Goal: Contribute content: Add original content to the website for others to see

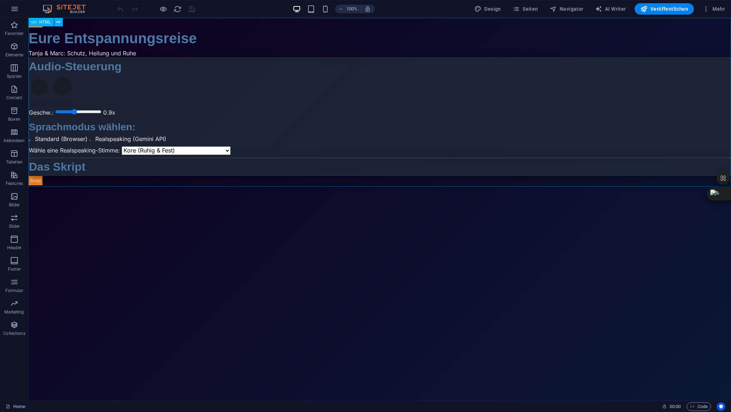
click at [45, 22] on span "HTML" at bounding box center [45, 22] width 12 height 4
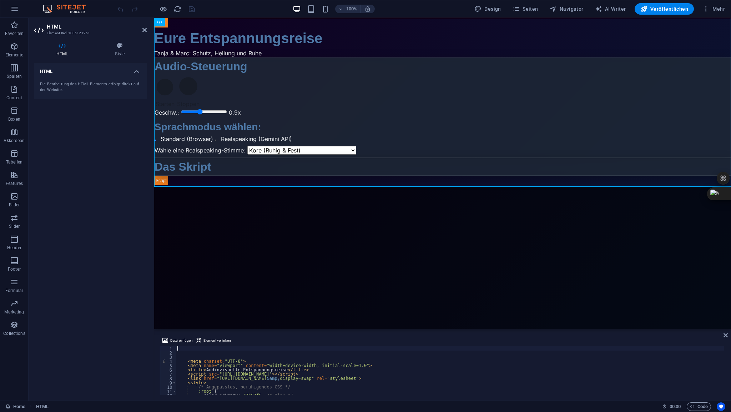
click at [179, 347] on div "< meta charset = "UTF-8" > < meta name = "viewport" content = "width=device-wid…" at bounding box center [633, 374] width 915 height 56
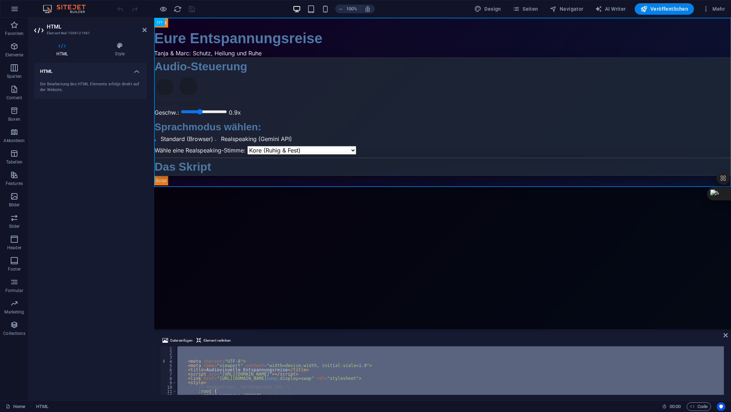
type textarea "</html>"
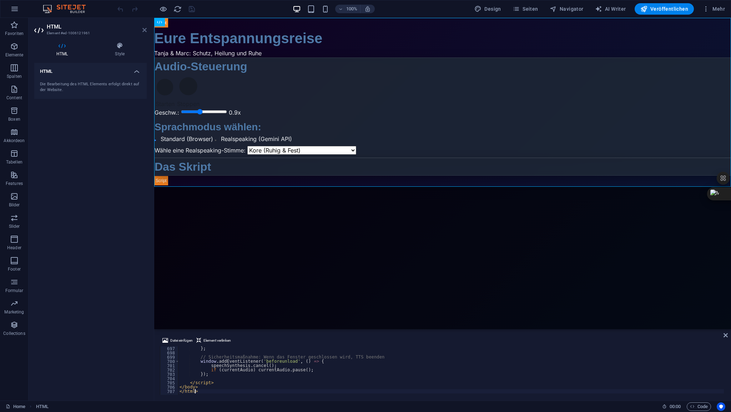
click at [143, 30] on icon at bounding box center [144, 30] width 4 height 6
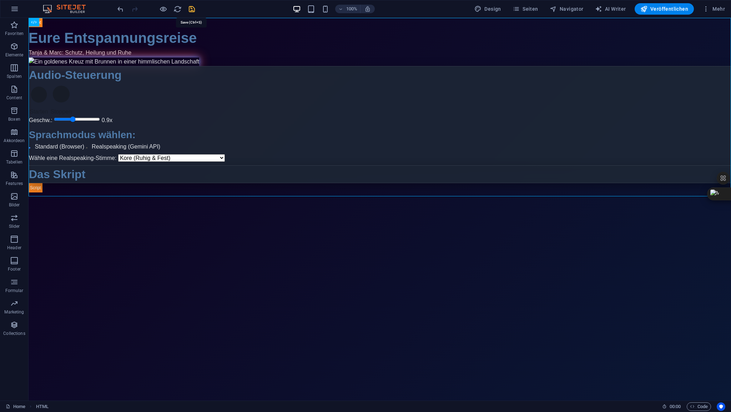
click at [193, 9] on icon "save" at bounding box center [192, 9] width 8 height 8
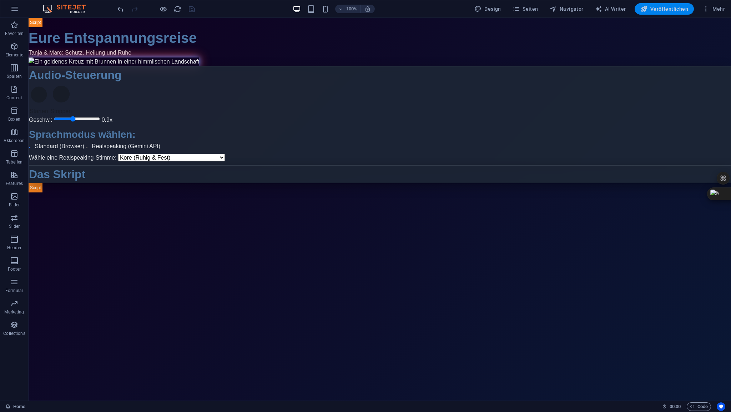
click at [660, 11] on span "Veröffentlichen" at bounding box center [664, 8] width 48 height 7
click at [42, 24] on span "HTML" at bounding box center [45, 22] width 12 height 4
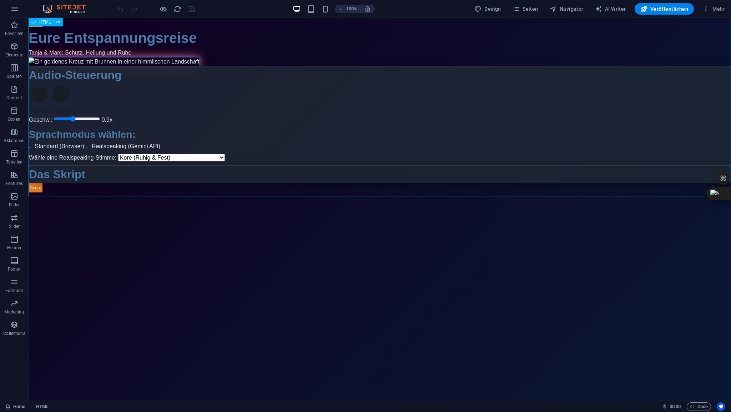
click at [42, 24] on span "HTML" at bounding box center [45, 22] width 12 height 4
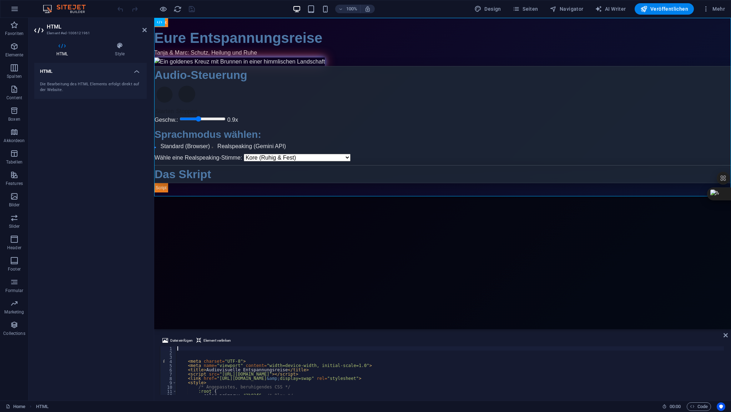
click at [191, 350] on div "< meta charset = "UTF-8" > < meta name = "viewport" content = "width=device-wid…" at bounding box center [633, 374] width 915 height 56
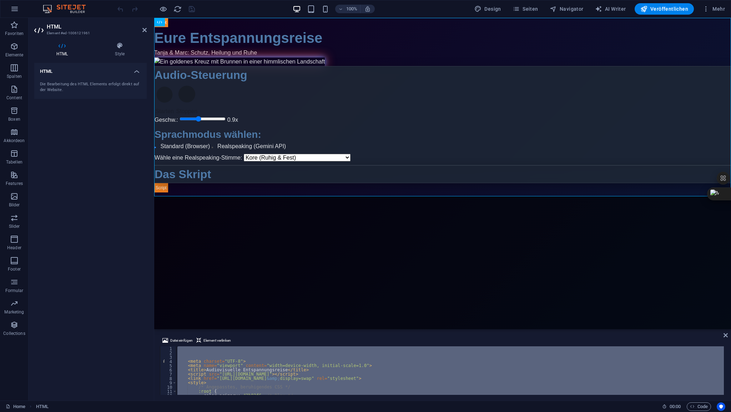
type textarea "</html>"
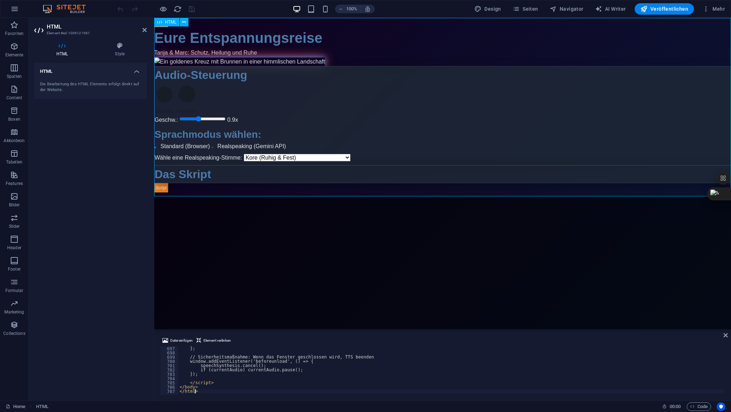
scroll to position [2980, 0]
click at [146, 30] on icon at bounding box center [144, 30] width 4 height 6
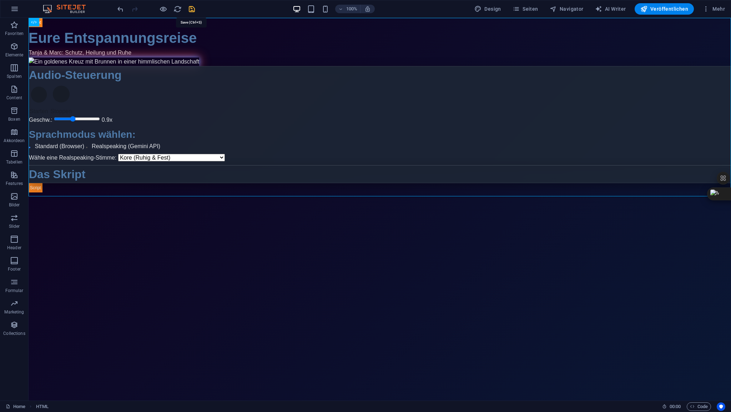
click at [191, 8] on icon "save" at bounding box center [192, 9] width 8 height 8
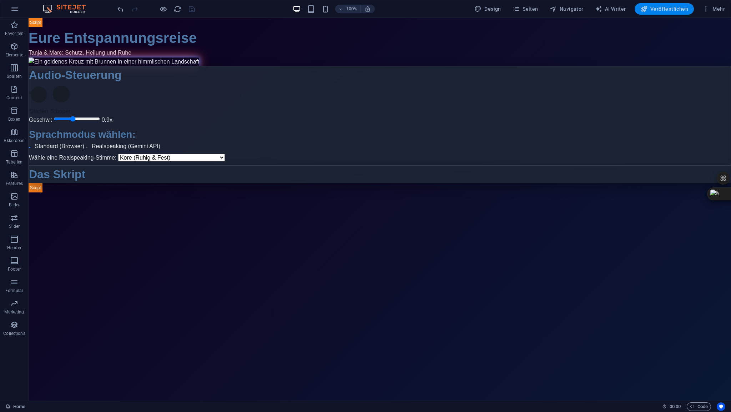
click at [665, 12] on span "Veröffentlichen" at bounding box center [664, 8] width 48 height 7
click at [664, 12] on button "Veröffentlichen" at bounding box center [663, 8] width 59 height 11
click at [668, 10] on span "Veröffentlichen" at bounding box center [664, 8] width 48 height 7
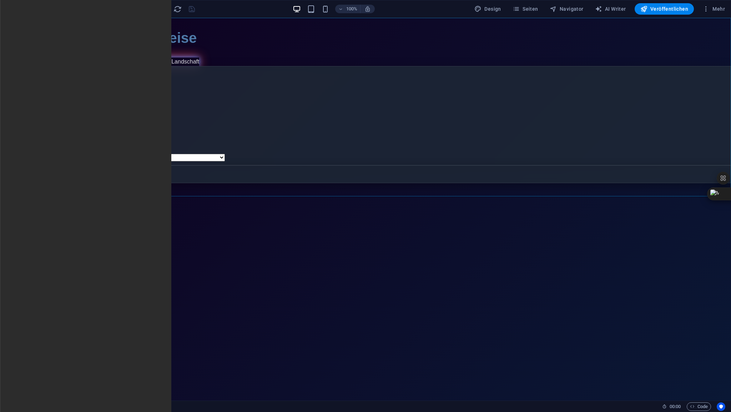
click at [45, 23] on span "HTML" at bounding box center [45, 22] width 12 height 4
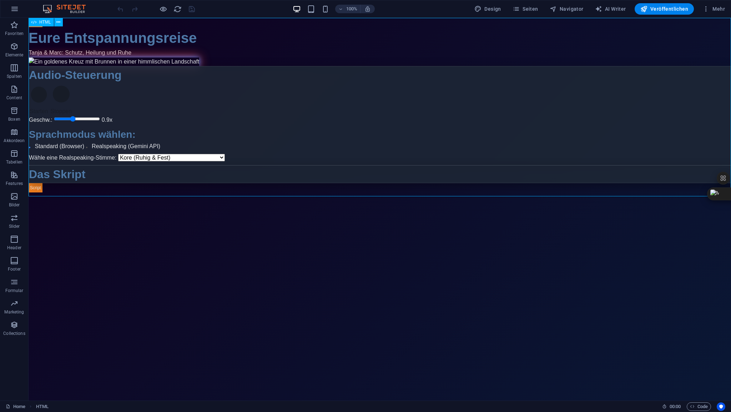
click at [45, 23] on span "HTML" at bounding box center [45, 22] width 12 height 4
click at [45, 23] on div "Ziehe hier rein, um den vorhandenen Inhalt zu ersetzen. Drücke "Strg", wenn du …" at bounding box center [380, 209] width 702 height 383
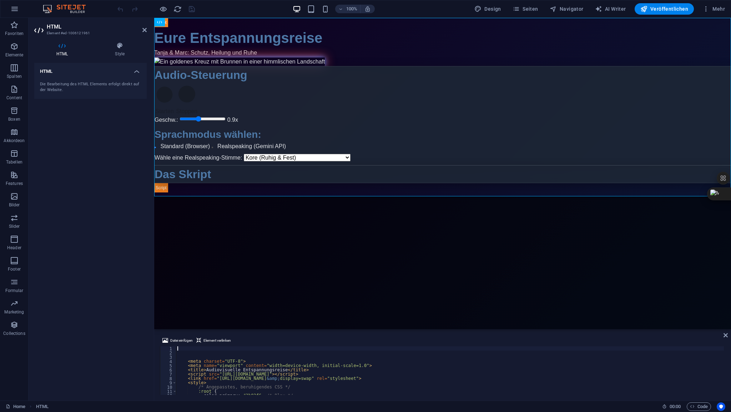
click at [183, 347] on div "< meta charset = "UTF-8" > < meta name = "viewport" content = "width=device-wid…" at bounding box center [633, 374] width 915 height 56
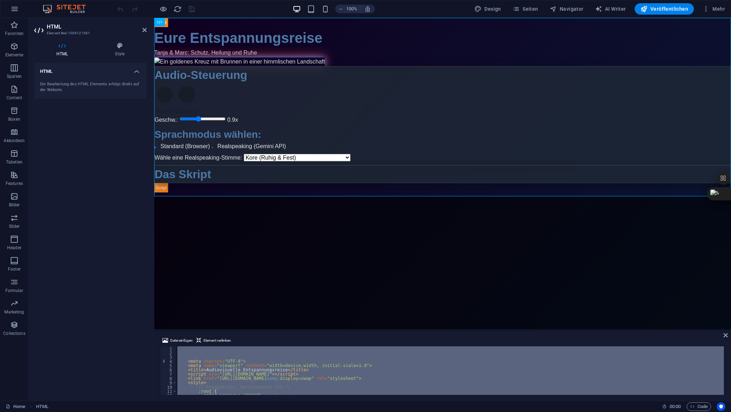
type textarea "</html>"
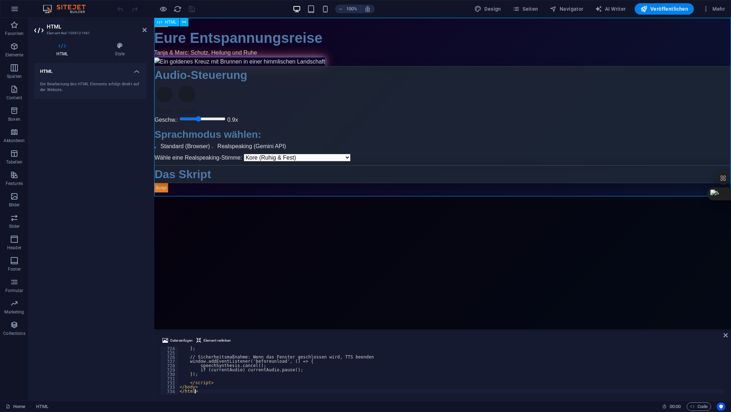
scroll to position [3096, 0]
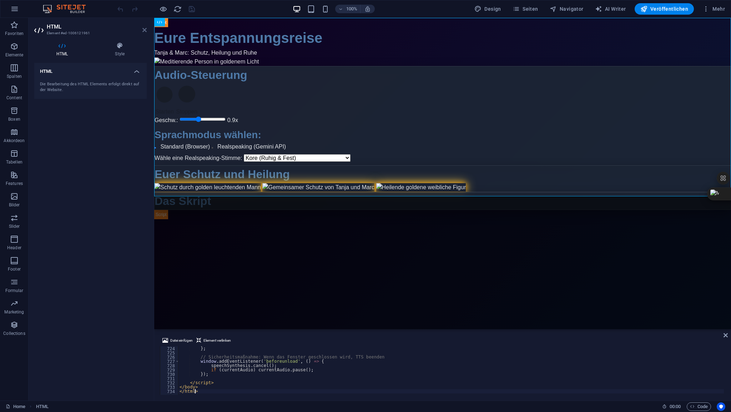
click at [146, 30] on icon at bounding box center [144, 30] width 4 height 6
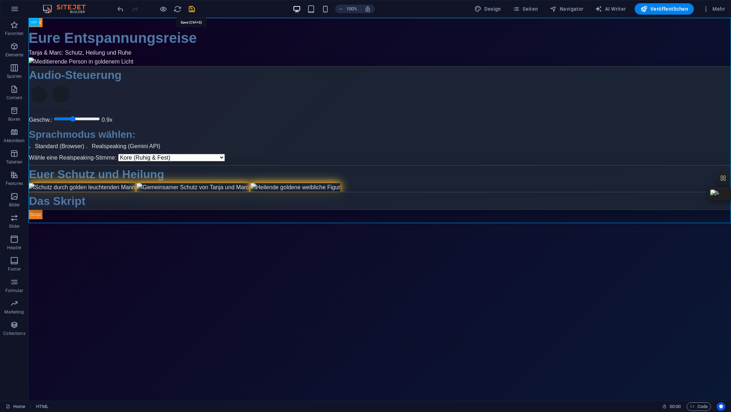
click at [192, 10] on icon "save" at bounding box center [192, 9] width 8 height 8
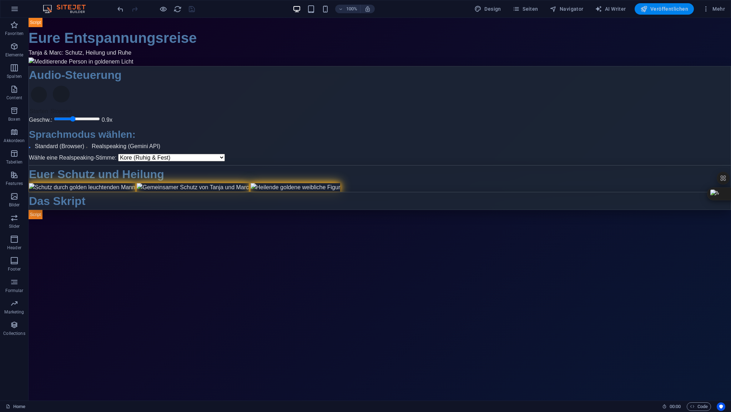
click at [665, 9] on span "Veröffentlichen" at bounding box center [664, 8] width 48 height 7
